Goal: Answer question/provide support: Share knowledge or assist other users

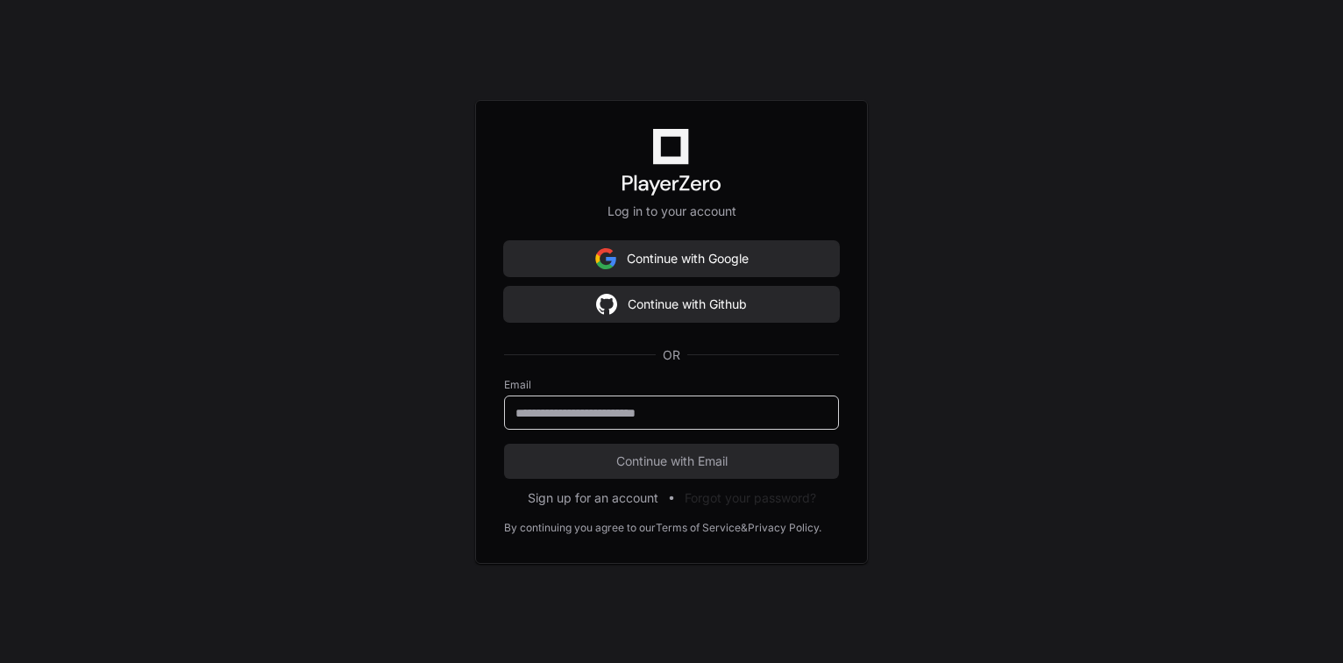
click at [616, 413] on input "email" at bounding box center [671, 413] width 312 height 18
type input "**********"
click at [504, 444] on button "Continue with Email" at bounding box center [671, 461] width 335 height 35
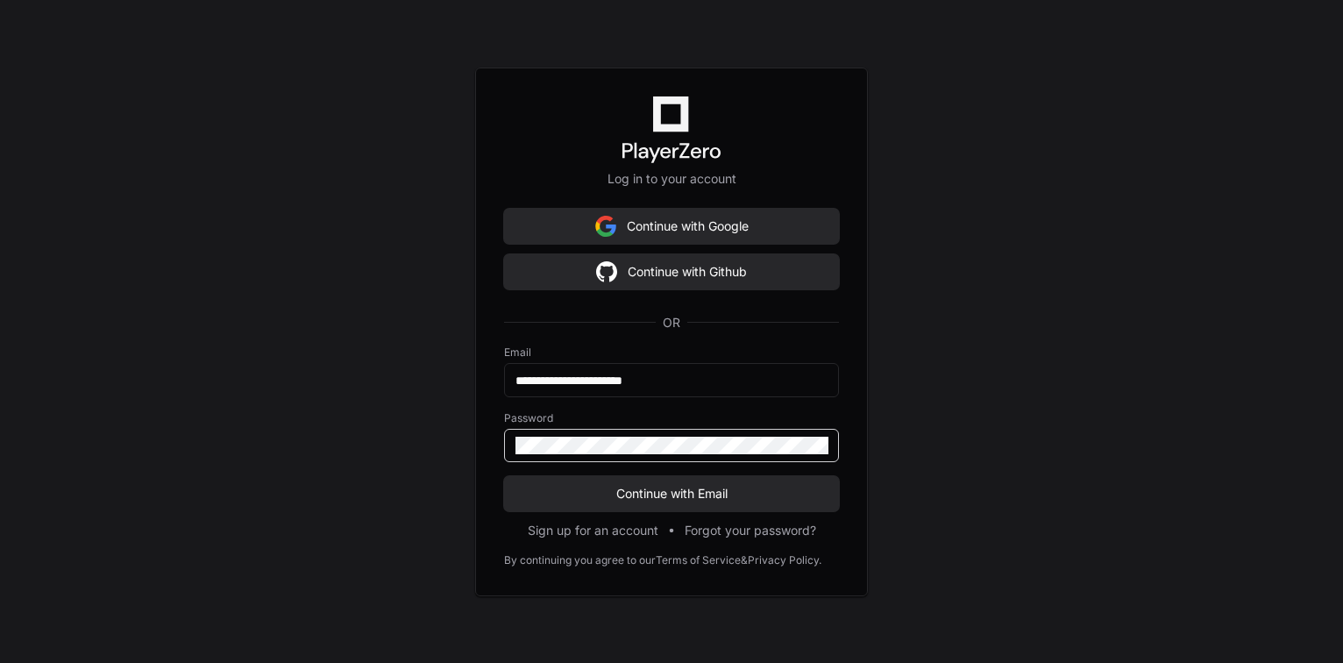
click at [504, 476] on button "Continue with Email" at bounding box center [671, 493] width 335 height 35
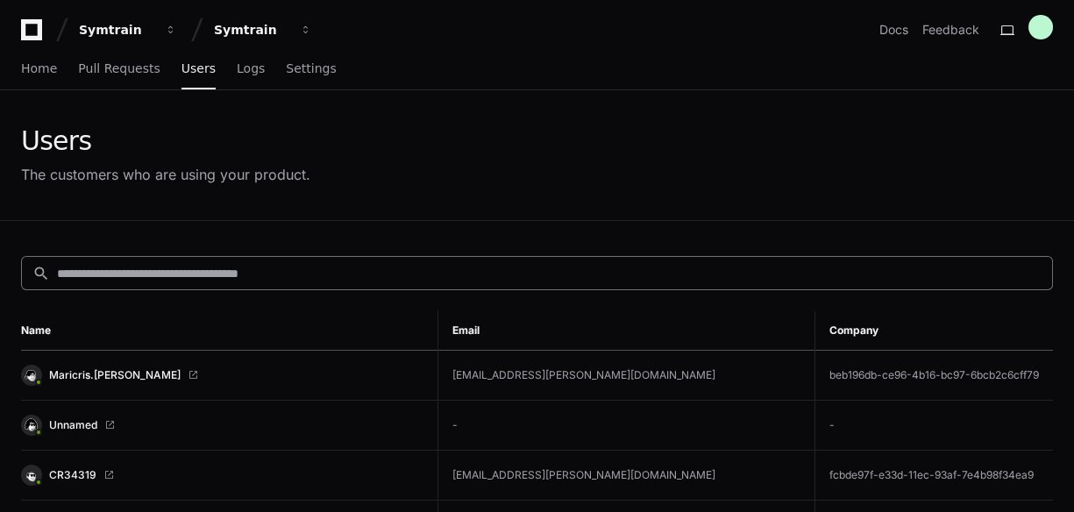
click at [129, 272] on input at bounding box center [549, 274] width 984 height 18
paste input "**********"
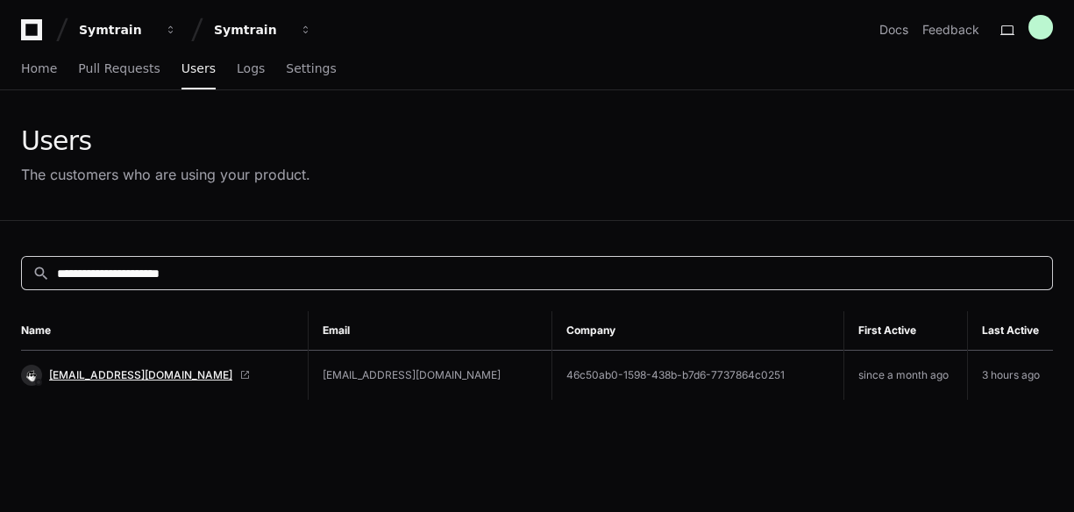
type input "**********"
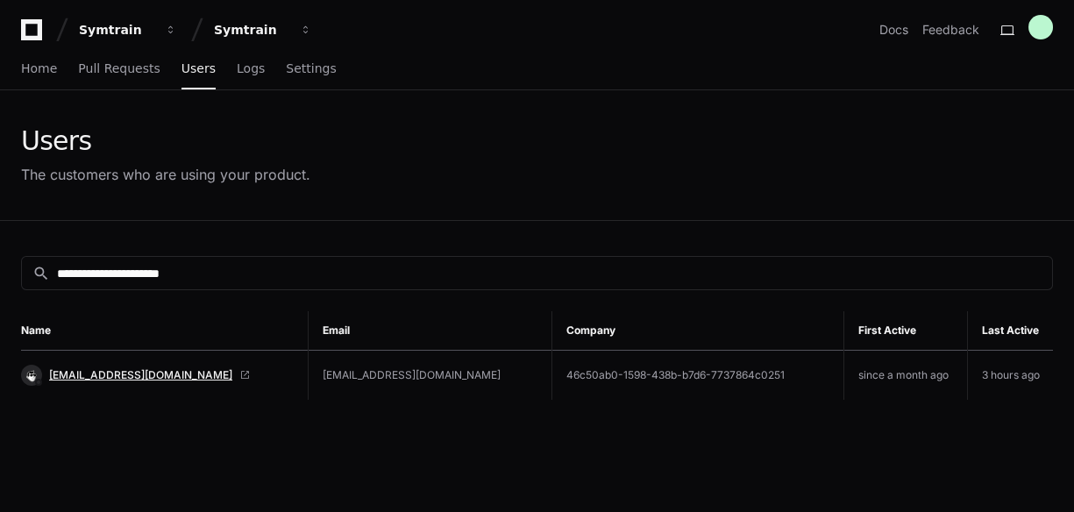
click at [143, 377] on span "[EMAIL_ADDRESS][DOMAIN_NAME]" at bounding box center [140, 375] width 183 height 14
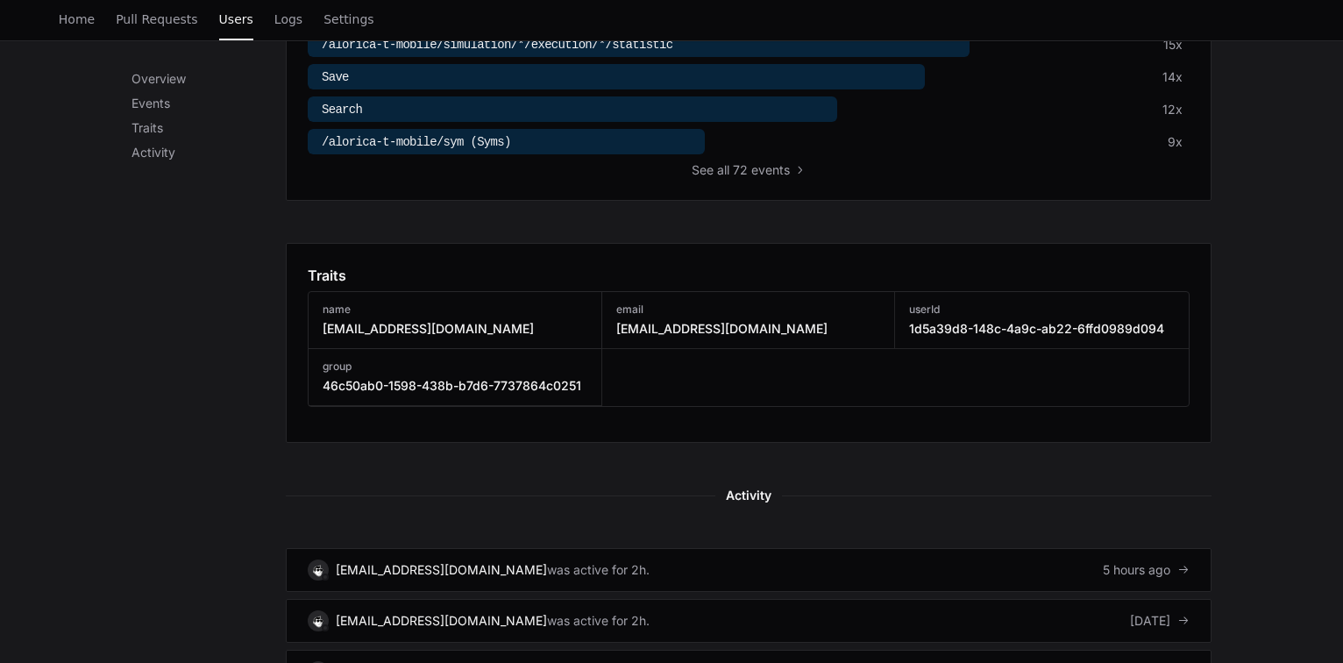
scroll to position [982, 0]
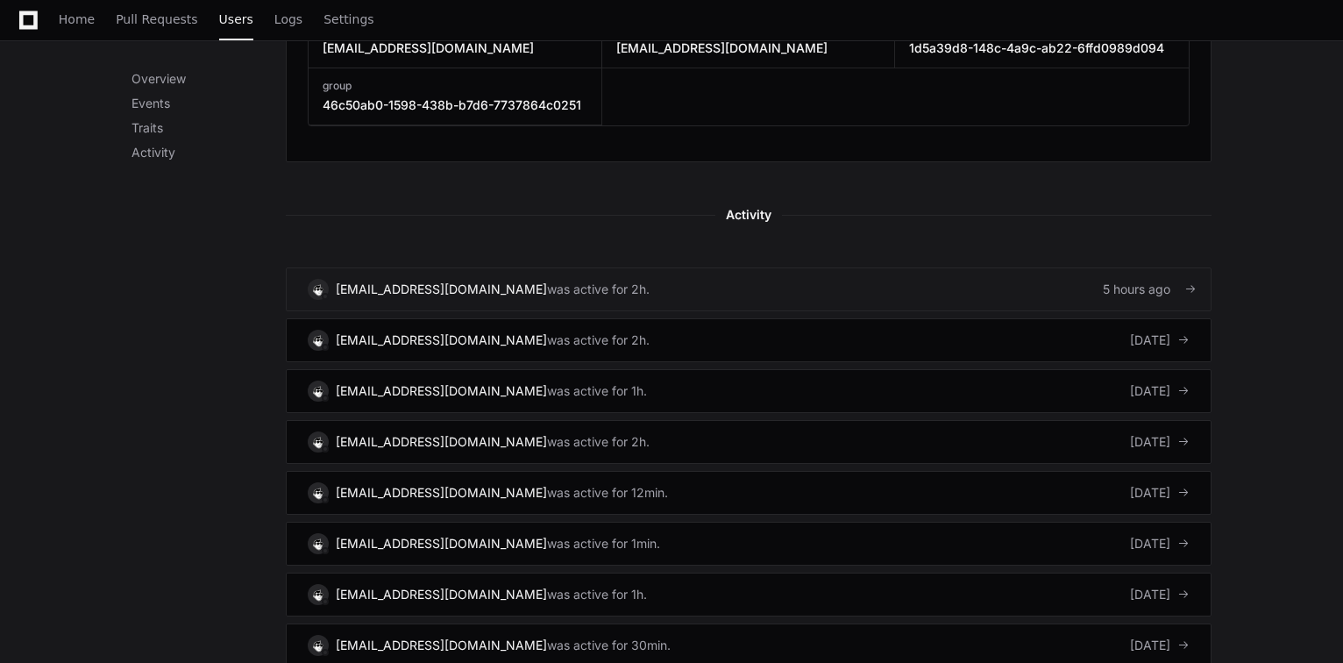
click at [898, 288] on link "[EMAIL_ADDRESS][DOMAIN_NAME] was active for 2h. 5 hours ago" at bounding box center [749, 289] width 926 height 44
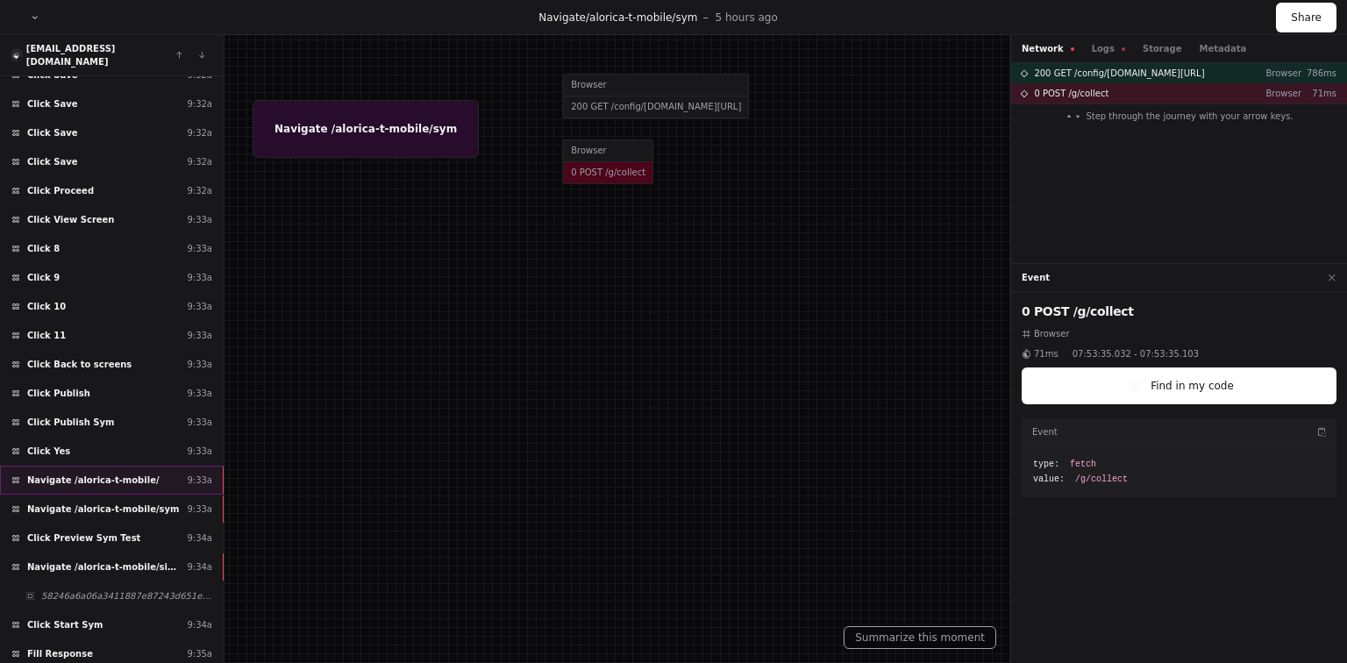
scroll to position [5696, 0]
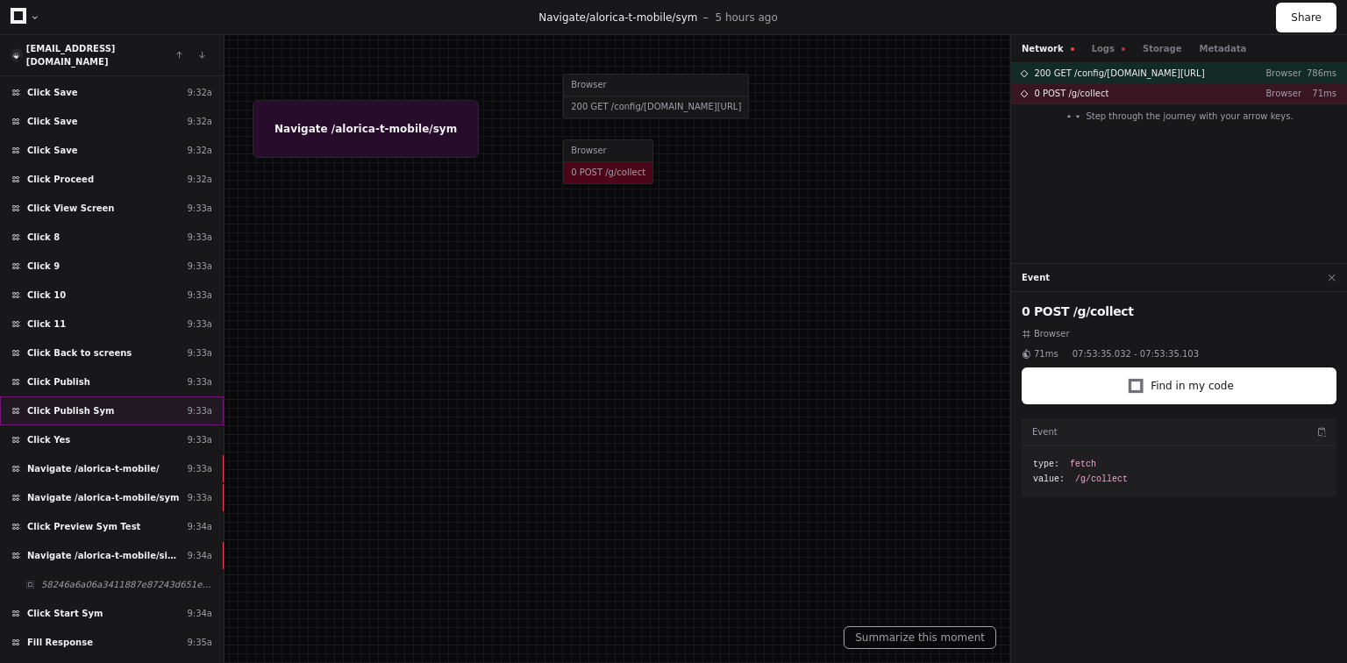
click at [88, 404] on span "Click Publish Sym" at bounding box center [70, 410] width 87 height 13
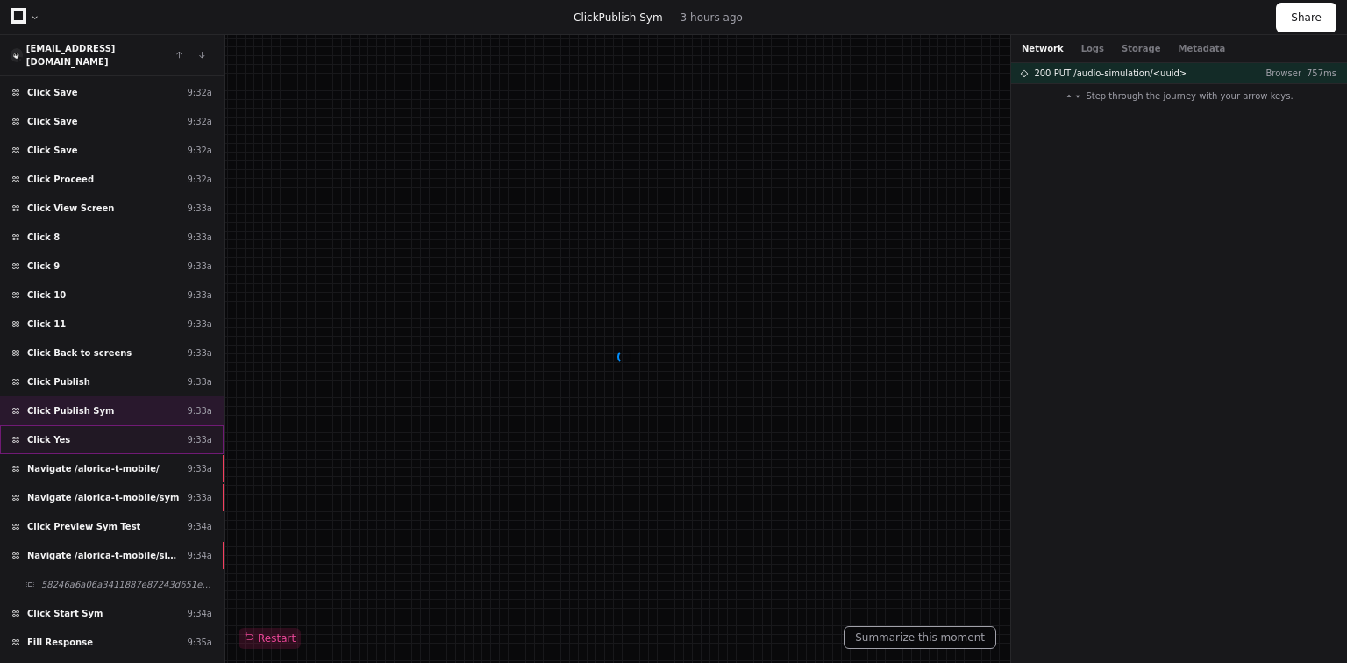
click at [98, 425] on div "Click Yes 9:33a" at bounding box center [112, 439] width 224 height 29
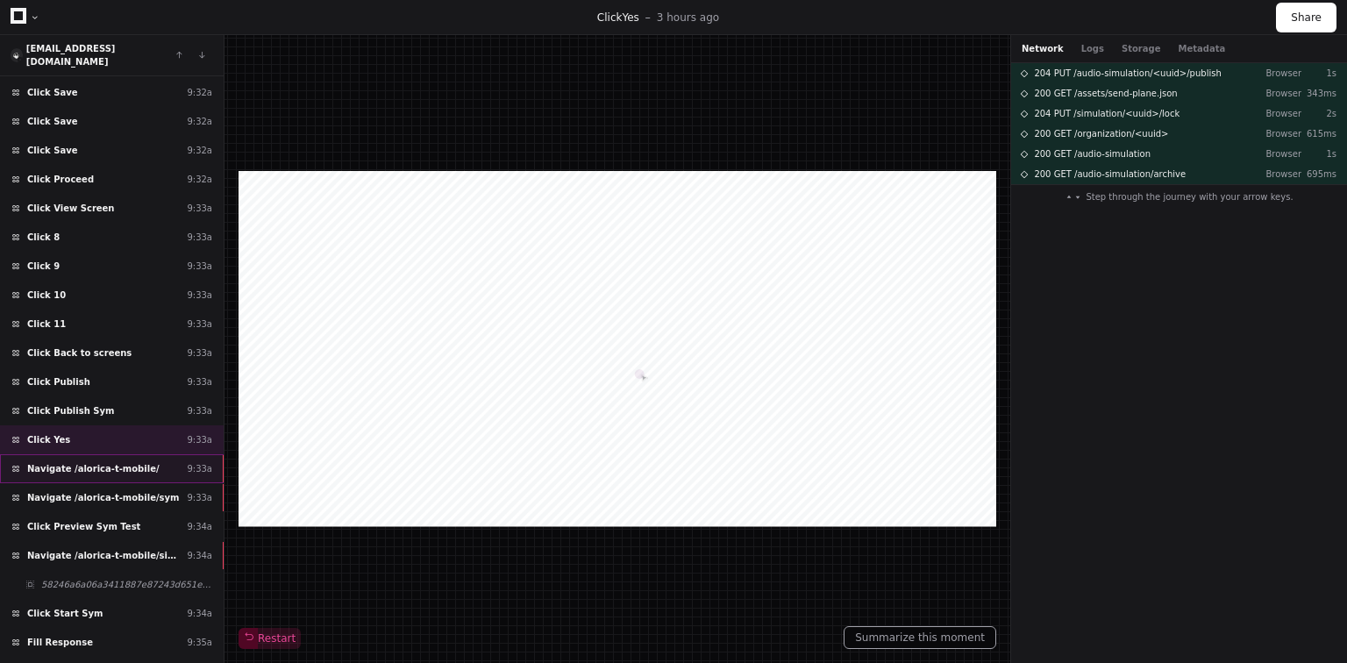
click at [111, 462] on span "Navigate /alorica-t-mobile/" at bounding box center [93, 468] width 132 height 13
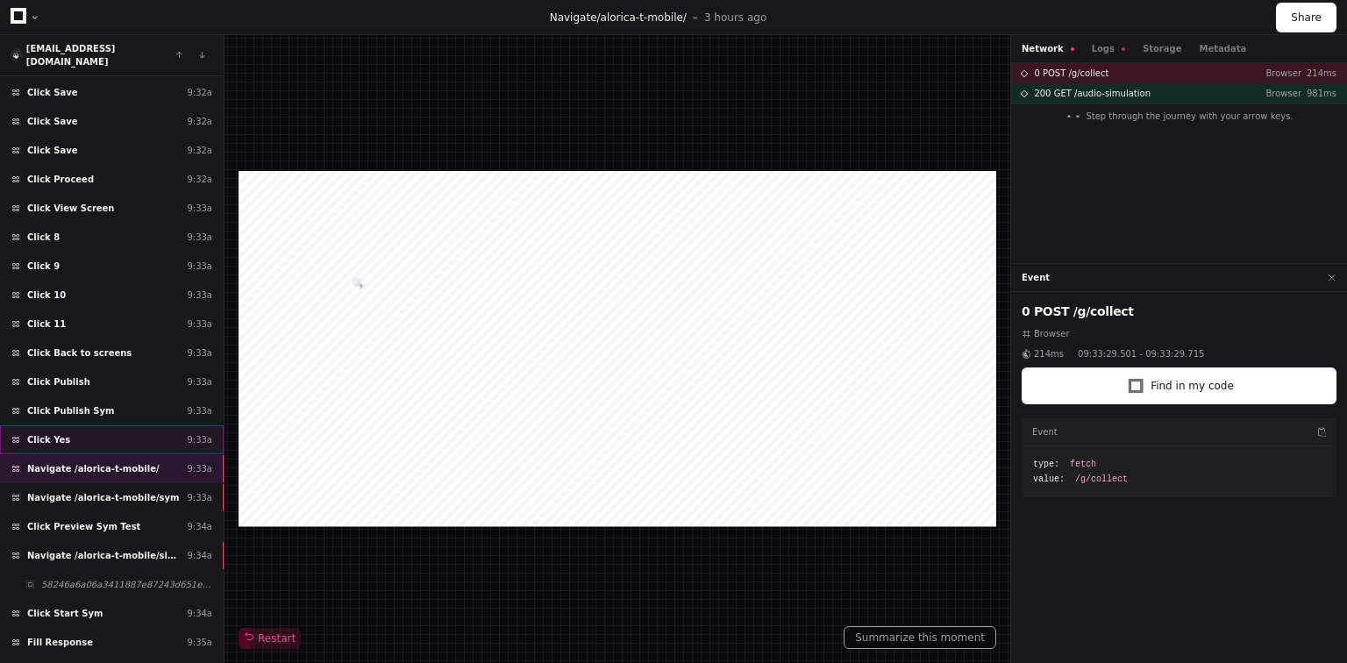
click at [130, 425] on div "Click Yes 9:33a" at bounding box center [112, 439] width 224 height 29
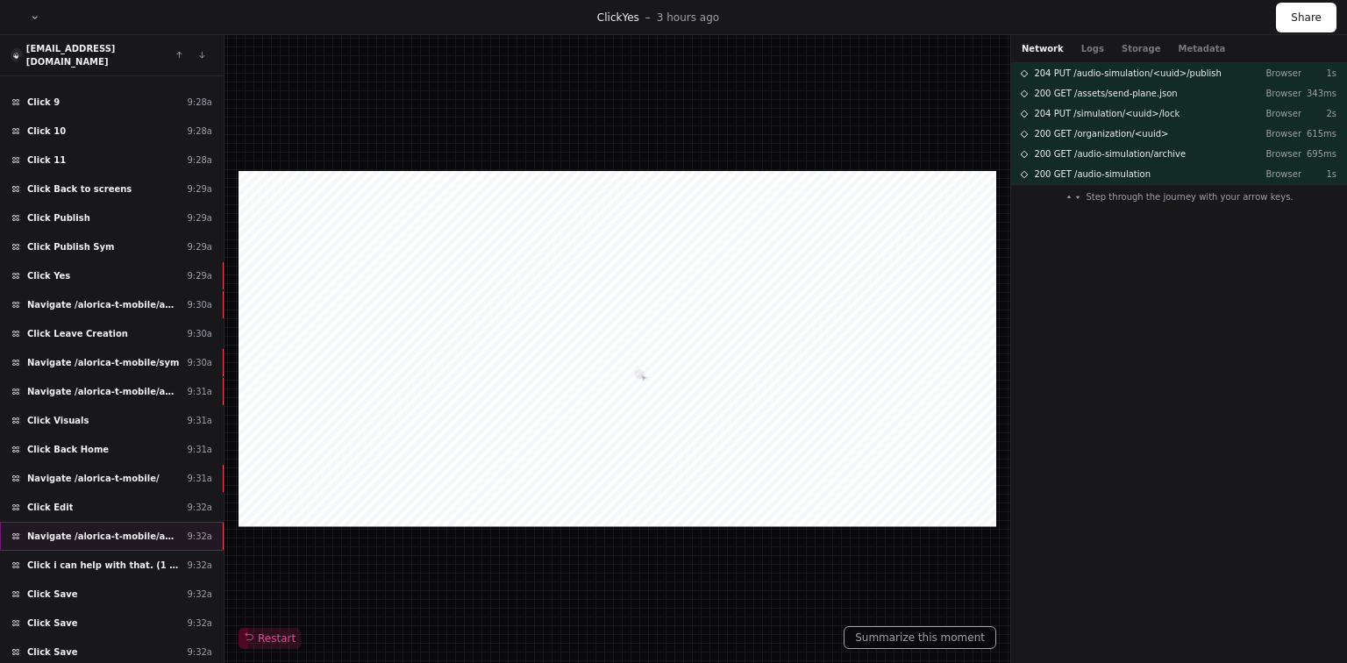
scroll to position [5135, 0]
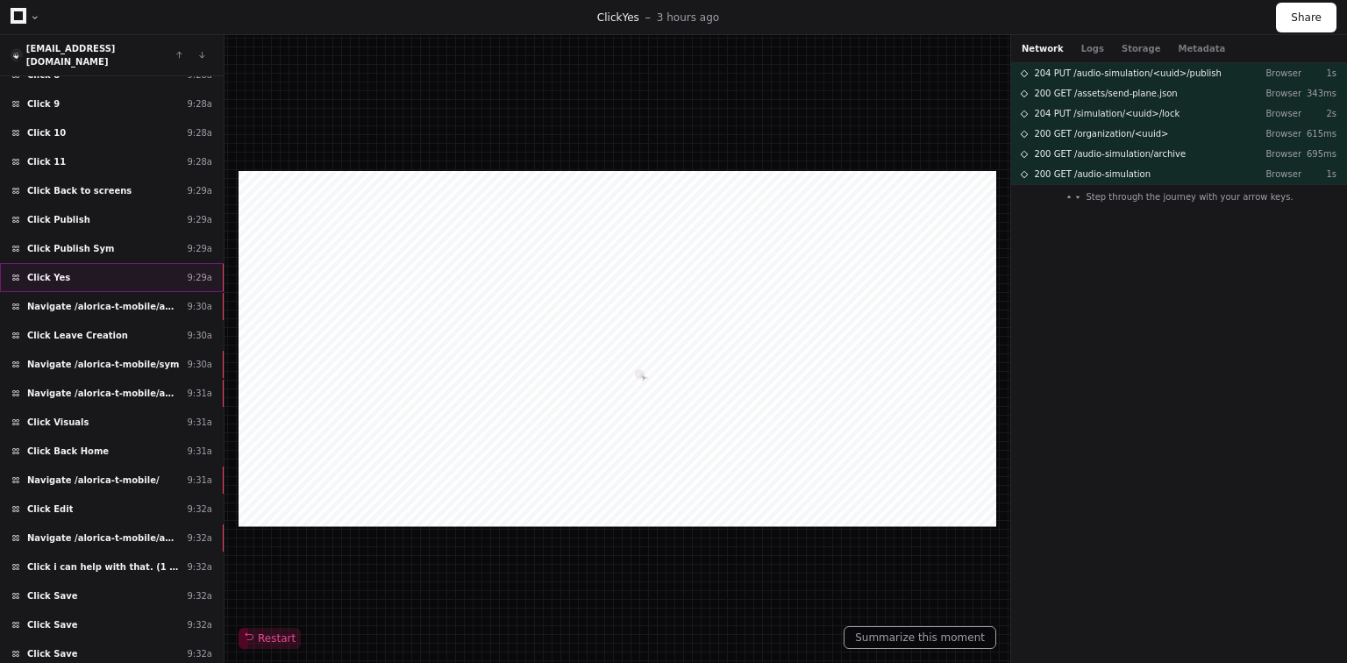
click at [81, 263] on div "Click Yes 9:29a" at bounding box center [112, 277] width 224 height 29
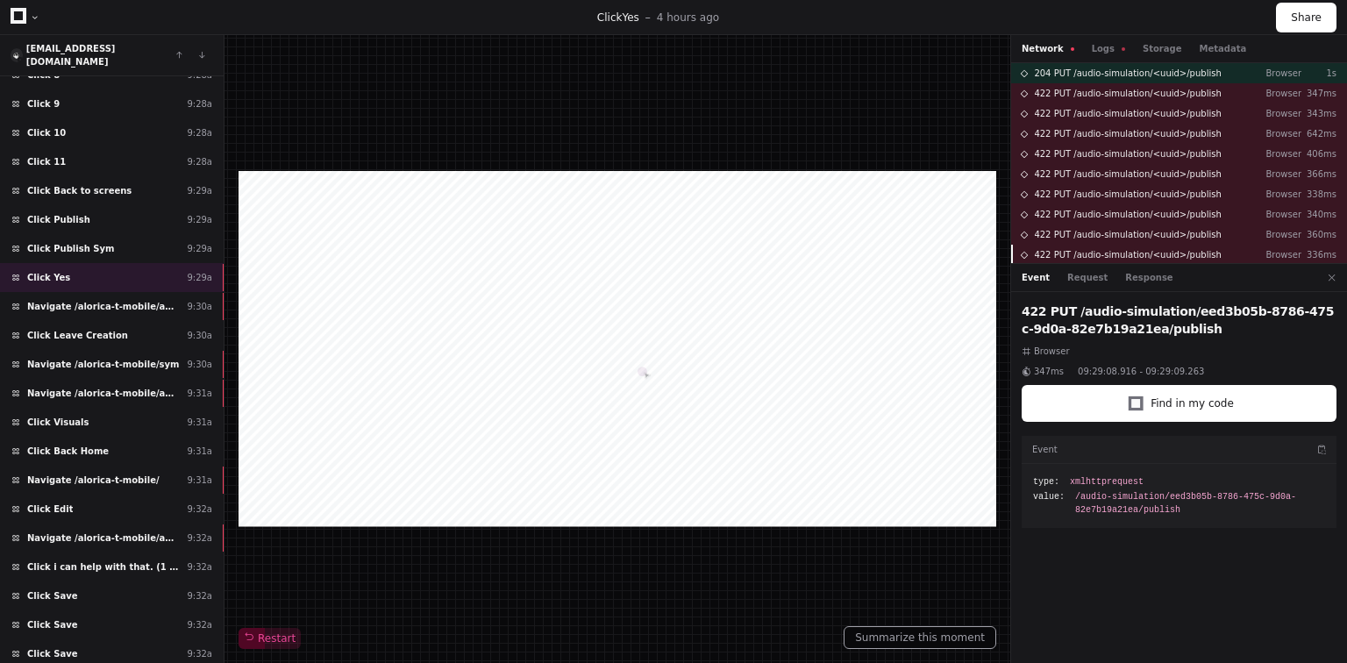
drag, startPoint x: 1207, startPoint y: 252, endPoint x: 1029, endPoint y: 252, distance: 178.0
click at [1023, 255] on div "422 PUT /audio-simulation/<uuid>/publish Browser 336ms" at bounding box center [1179, 255] width 336 height 20
drag, startPoint x: 1131, startPoint y: 333, endPoint x: 1013, endPoint y: 313, distance: 119.2
click at [1013, 313] on div "422 PUT /audio-simulation/eed3b05b-8786-475c-9d0a-82e7b19a21ea/publish Browser …" at bounding box center [1179, 481] width 336 height 378
copy h2 "422 PUT /audio-simulation/eed3b05b-8786-475c-9d0a-82e7b19a21ea/publish"
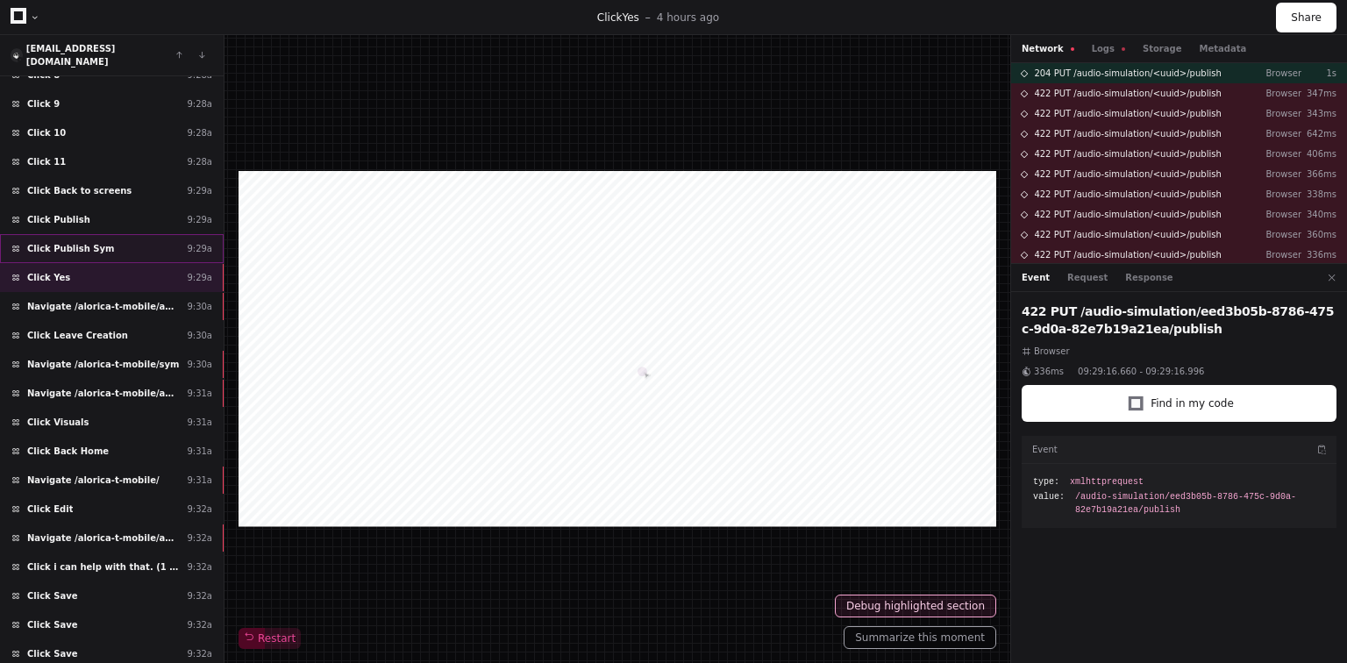
click at [97, 234] on div "Click Publish Sym 9:29a" at bounding box center [112, 248] width 224 height 29
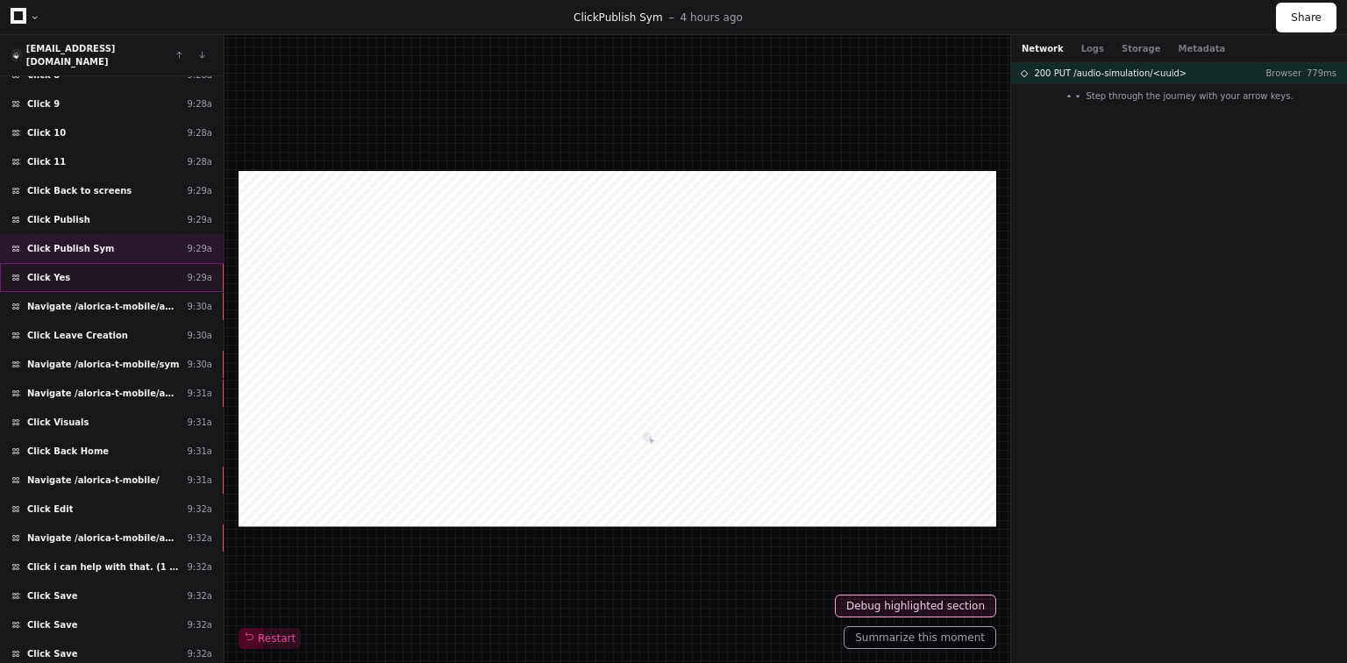
click at [82, 263] on div "Click Yes 9:29a" at bounding box center [112, 277] width 224 height 29
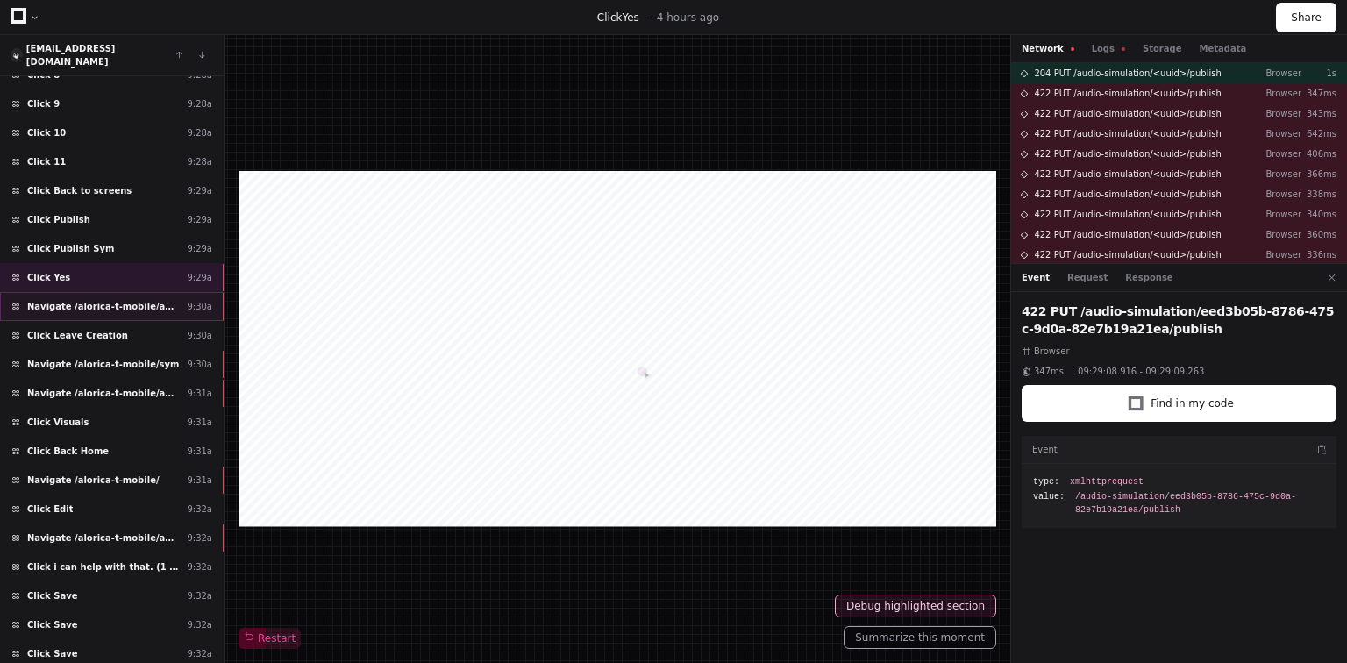
click at [74, 300] on span "Navigate /alorica-t-mobile/audio-simulation/*/create-sym" at bounding box center [103, 306] width 153 height 13
